Goal: Transaction & Acquisition: Obtain resource

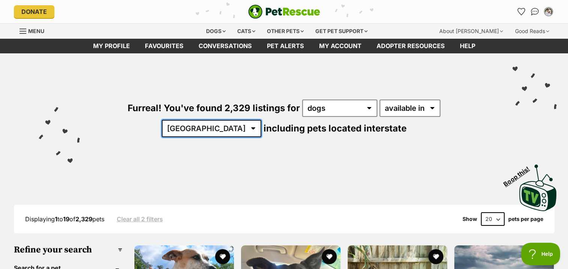
click at [261, 120] on select "Australia ACT NSW NT QLD SA TAS VIC WA" at bounding box center [211, 128] width 99 height 17
select select "QLD"
click at [261, 120] on select "Australia ACT NSW NT QLD SA TAS VIC WA" at bounding box center [211, 128] width 99 height 17
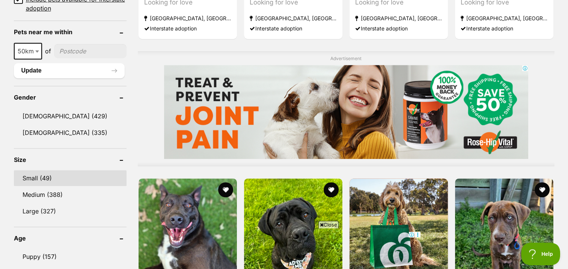
click at [47, 172] on link "Small (49)" at bounding box center [70, 178] width 113 height 16
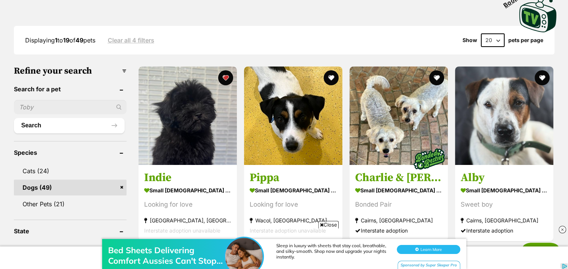
scroll to position [184, 0]
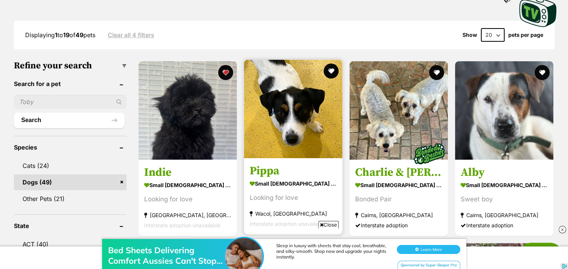
click at [276, 101] on img at bounding box center [293, 109] width 98 height 98
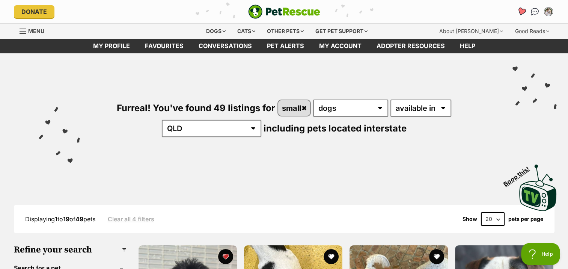
click at [521, 14] on icon "Favourites" at bounding box center [521, 11] width 9 height 9
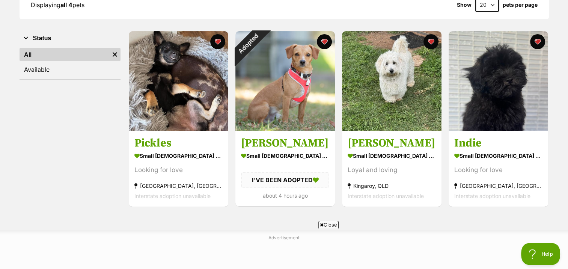
scroll to position [116, 0]
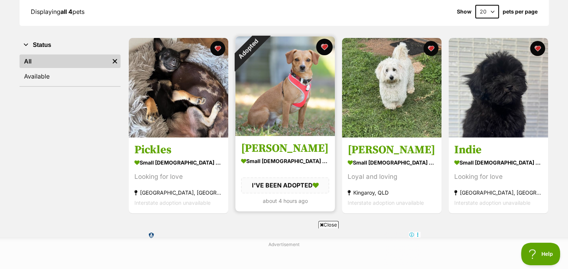
click at [326, 52] on button "favourite" at bounding box center [324, 47] width 17 height 17
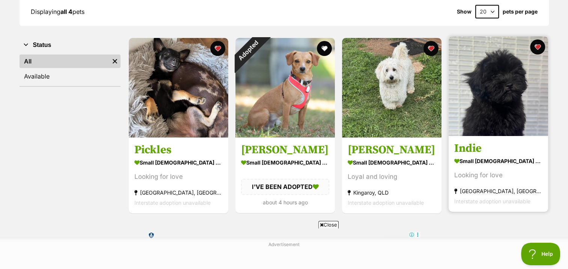
click at [484, 119] on img at bounding box center [498, 85] width 99 height 99
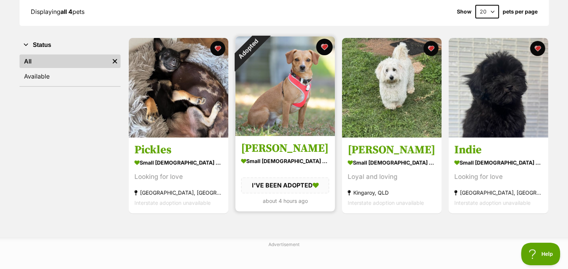
click at [328, 47] on button "favourite" at bounding box center [324, 47] width 17 height 17
